Goal: Information Seeking & Learning: Learn about a topic

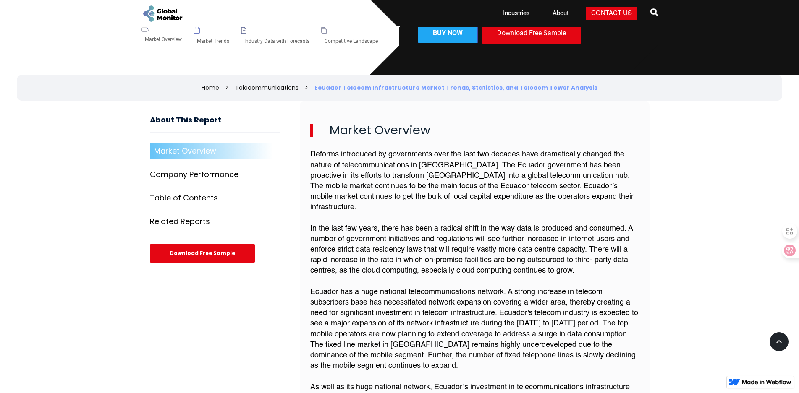
scroll to position [168, 0]
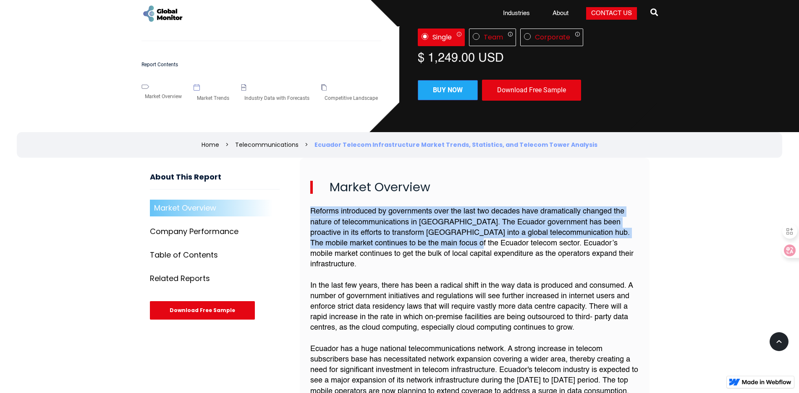
drag, startPoint x: 302, startPoint y: 212, endPoint x: 442, endPoint y: 246, distance: 144.2
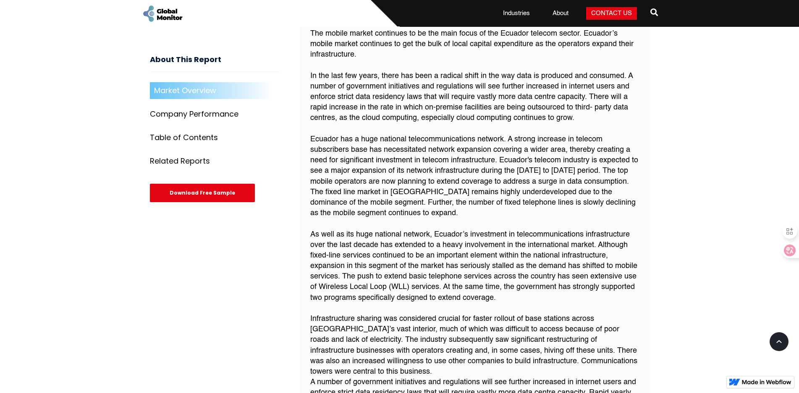
click at [432, 183] on p "Reforms introduced by governments over the last two decades have dramatically c…" at bounding box center [474, 208] width 329 height 423
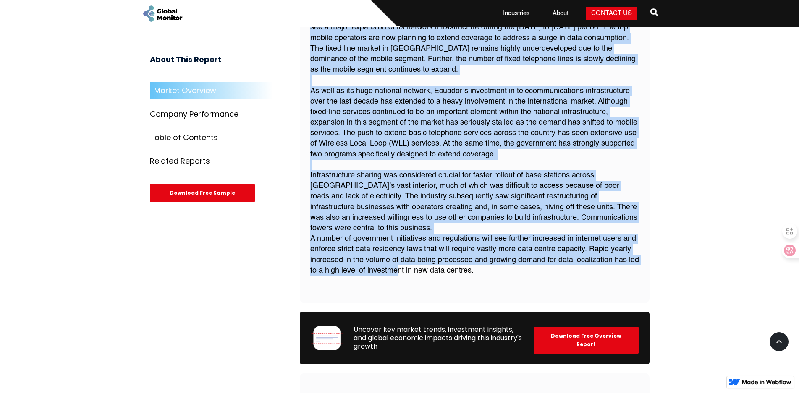
scroll to position [546, 0]
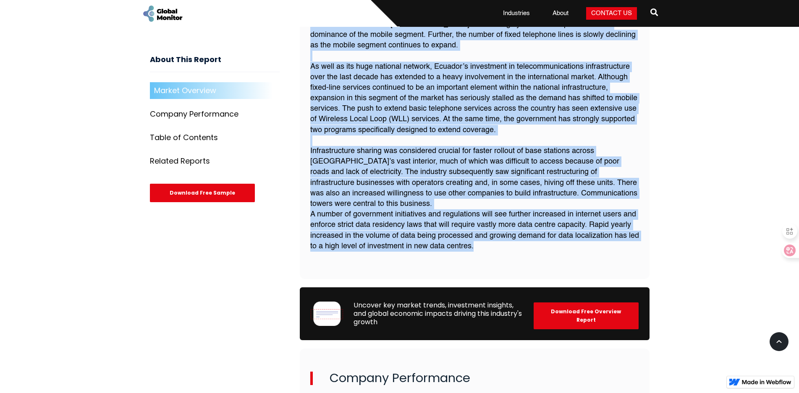
drag, startPoint x: 311, startPoint y: 167, endPoint x: 494, endPoint y: 229, distance: 192.8
click at [494, 229] on p "Reforms introduced by governments over the last two decades have dramatically c…" at bounding box center [474, 40] width 329 height 423
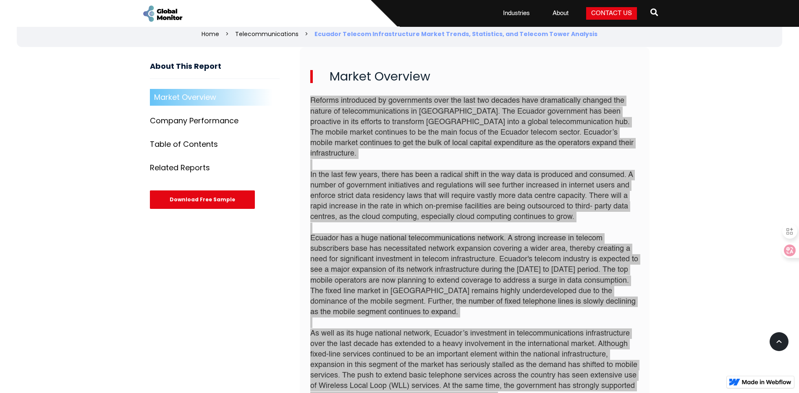
scroll to position [252, 0]
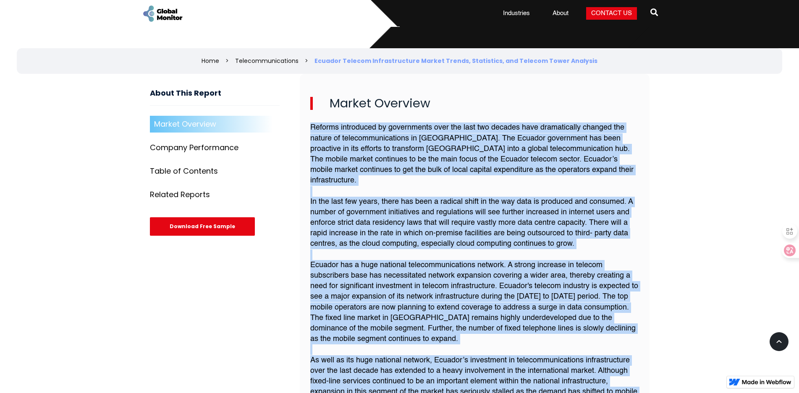
click at [384, 179] on p "Reforms introduced by governments over the last two decades have dramatically c…" at bounding box center [474, 334] width 329 height 423
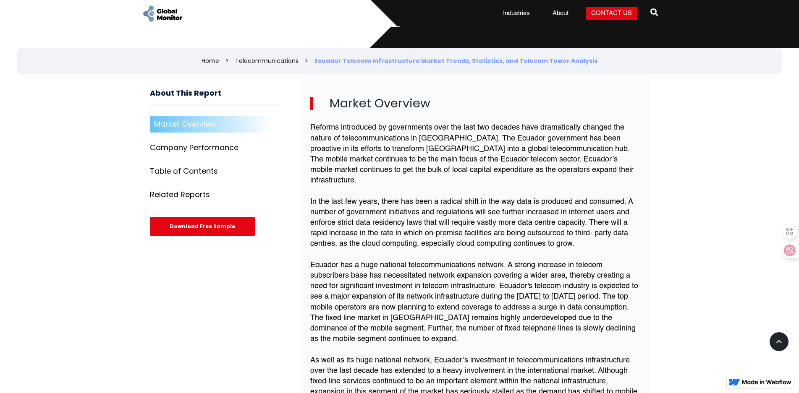
drag, startPoint x: 384, startPoint y: 187, endPoint x: 366, endPoint y: 191, distance: 17.9
click at [366, 191] on p "Reforms introduced by governments over the last two decades have dramatically c…" at bounding box center [474, 334] width 329 height 423
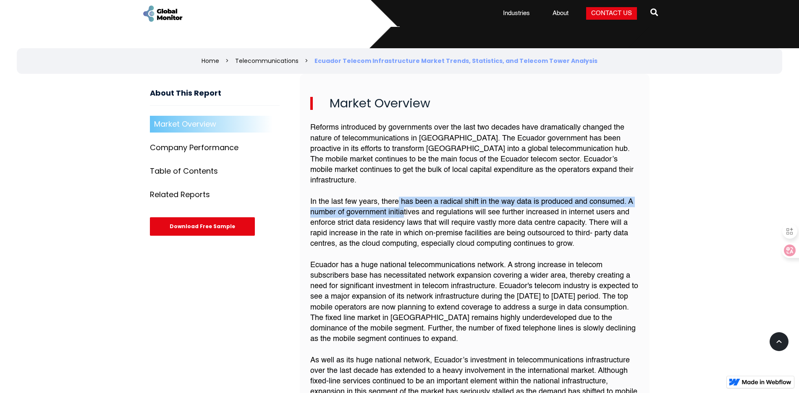
drag, startPoint x: 397, startPoint y: 195, endPoint x: 402, endPoint y: 197, distance: 4.7
click at [402, 197] on p "Reforms introduced by governments over the last two decades have dramatically c…" at bounding box center [474, 334] width 329 height 423
click at [549, 195] on p "Reforms introduced by governments over the last two decades have dramatically c…" at bounding box center [474, 334] width 329 height 423
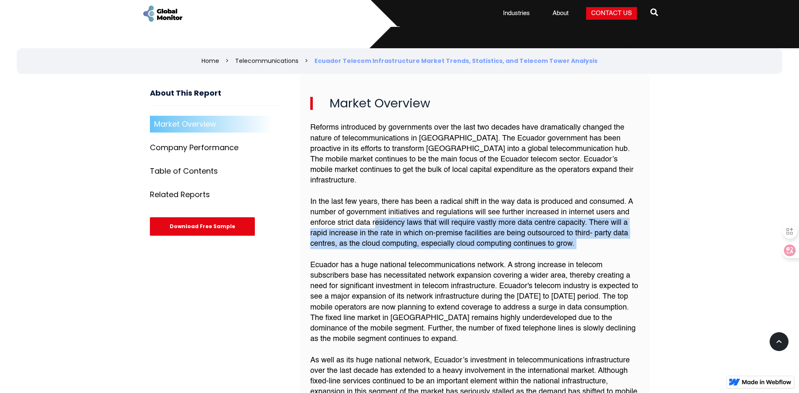
drag, startPoint x: 373, startPoint y: 207, endPoint x: 499, endPoint y: 241, distance: 130.4
click at [499, 241] on p "Reforms introduced by governments over the last two decades have dramatically c…" at bounding box center [474, 334] width 329 height 423
click at [452, 209] on p "Reforms introduced by governments over the last two decades have dramatically c…" at bounding box center [474, 334] width 329 height 423
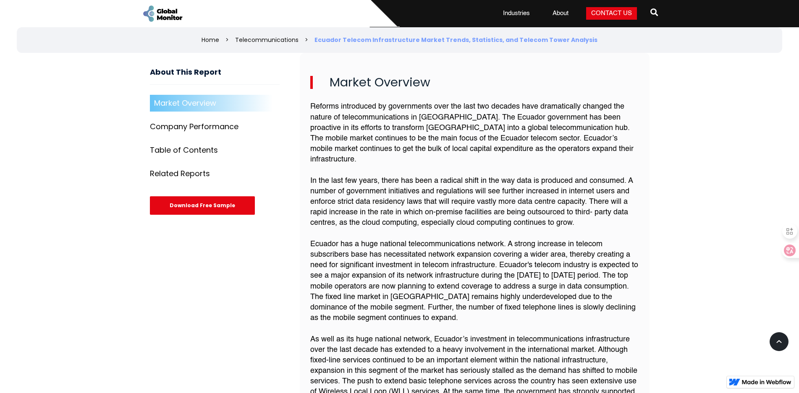
scroll to position [294, 0]
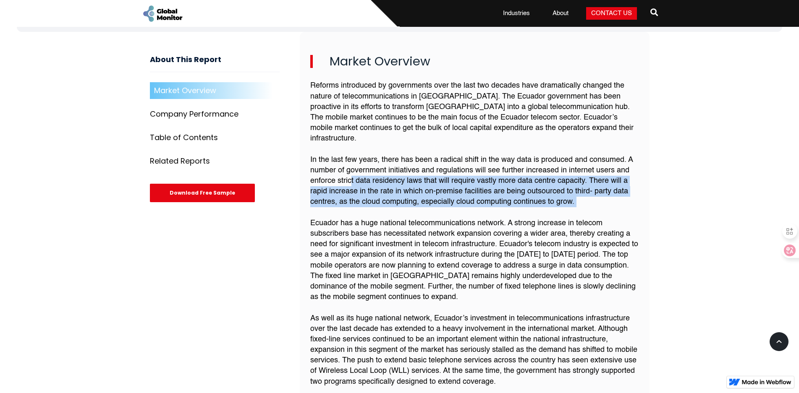
drag, startPoint x: 352, startPoint y: 173, endPoint x: 473, endPoint y: 201, distance: 124.1
click at [473, 201] on p "Reforms introduced by governments over the last two decades have dramatically c…" at bounding box center [474, 292] width 329 height 423
click at [478, 179] on p "Reforms introduced by governments over the last two decades have dramatically c…" at bounding box center [474, 292] width 329 height 423
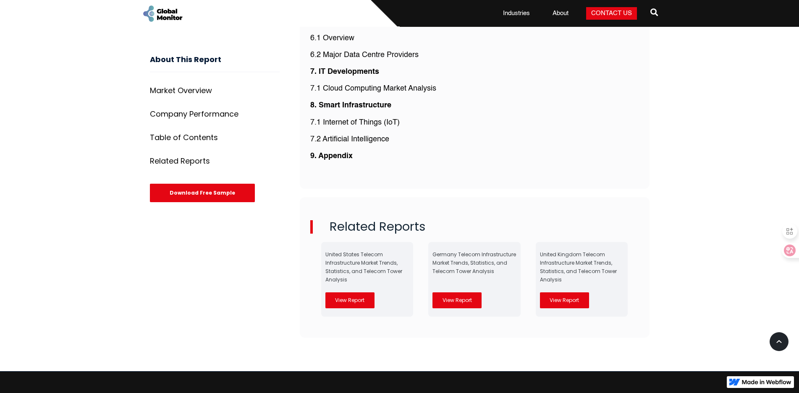
scroll to position [2091, 0]
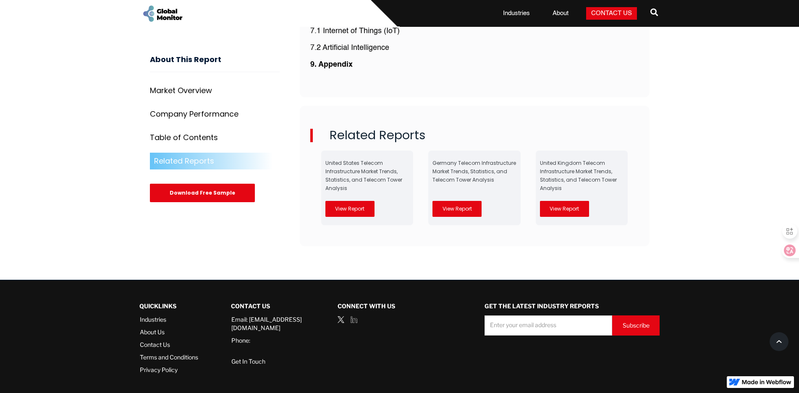
click at [154, 328] on link "About Us" at bounding box center [169, 332] width 58 height 8
click at [153, 328] on link "About Us" at bounding box center [169, 332] width 58 height 8
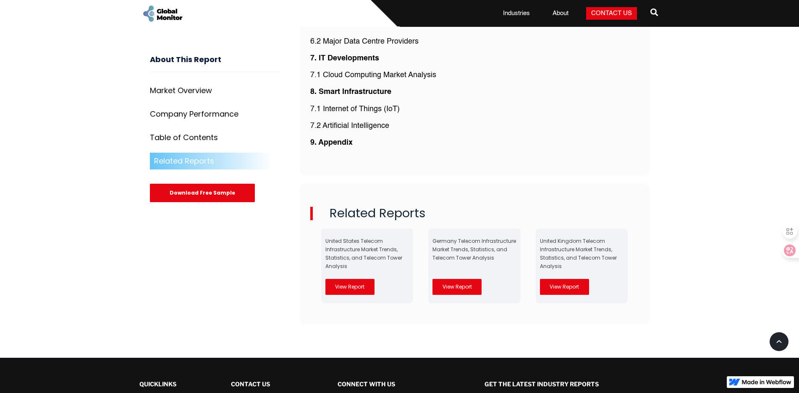
scroll to position [2007, 0]
